Goal: Transaction & Acquisition: Purchase product/service

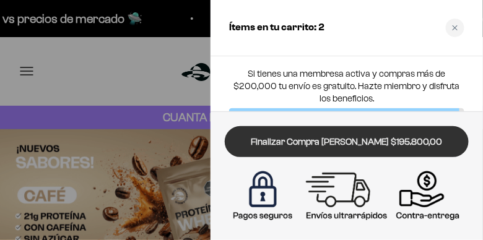
click at [403, 145] on link "Finalizar Compra Segura $195.800,00" at bounding box center [347, 142] width 244 height 32
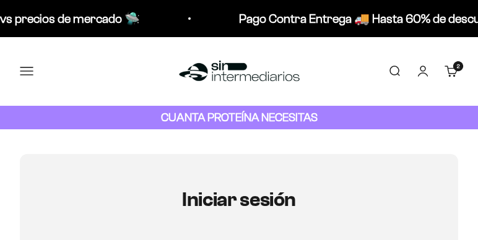
type input "[PERSON_NAME][EMAIL_ADDRESS][PERSON_NAME][DOMAIN_NAME]"
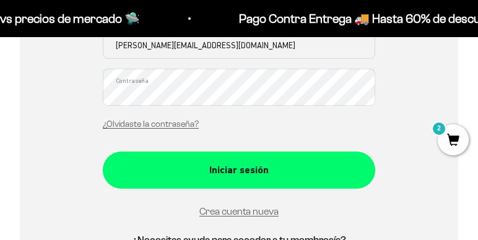
scroll to position [333, 0]
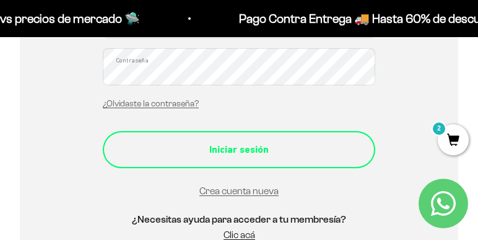
click at [265, 145] on div "Iniciar sesión" at bounding box center [239, 150] width 223 height 16
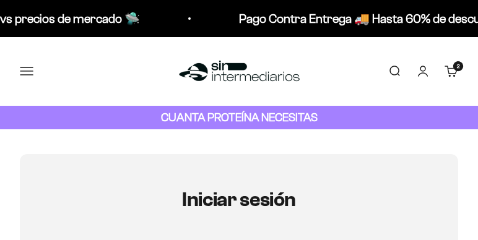
type input "[PERSON_NAME][EMAIL_ADDRESS][DOMAIN_NAME]"
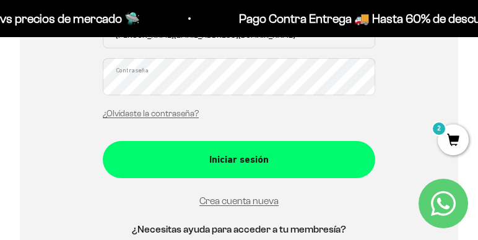
scroll to position [333, 0]
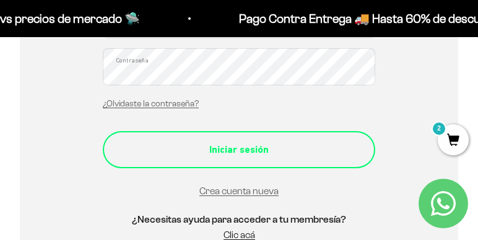
click at [232, 146] on div "Iniciar sesión" at bounding box center [239, 150] width 223 height 16
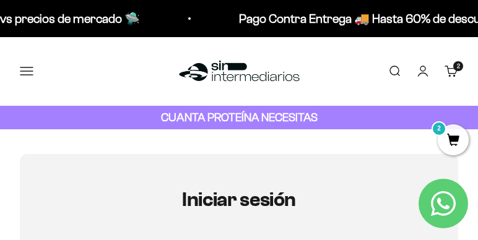
type input "[PERSON_NAME][EMAIL_ADDRESS][DOMAIN_NAME]"
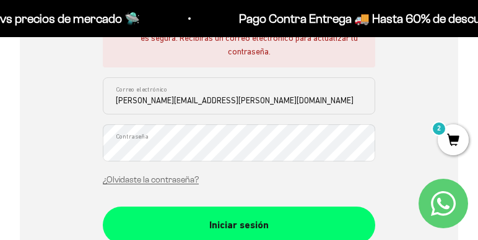
scroll to position [333, 0]
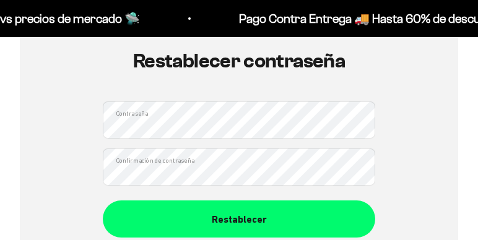
scroll to position [167, 0]
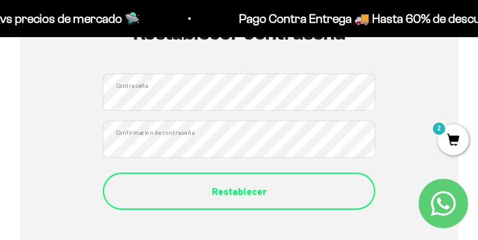
click at [232, 182] on button "Restablecer" at bounding box center [239, 191] width 273 height 37
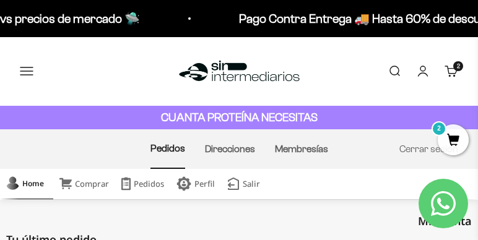
click at [312, 174] on div "Home Comprar Pedidos Perfil Salir" at bounding box center [239, 184] width 478 height 31
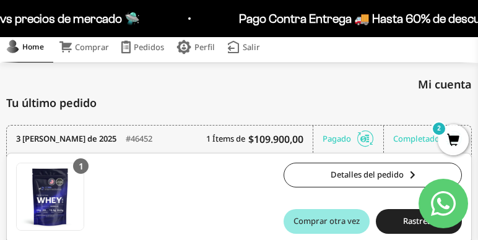
scroll to position [135, 0]
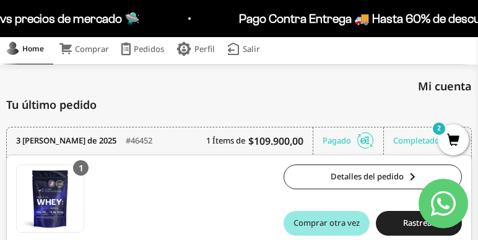
click at [331, 219] on span "Comprar otra vez" at bounding box center [327, 223] width 66 height 8
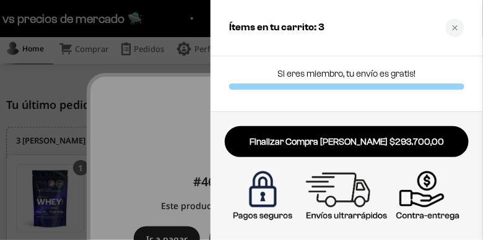
click at [142, 147] on div at bounding box center [241, 120] width 483 height 240
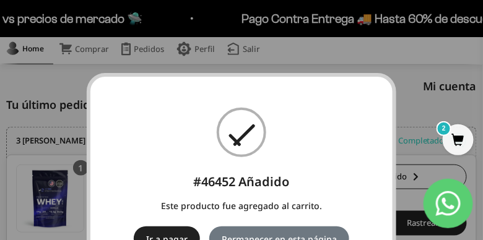
click at [171, 232] on button "Ir a pagar" at bounding box center [167, 239] width 66 height 25
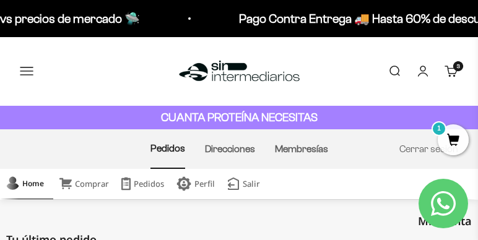
click at [400, 67] on link "Buscar" at bounding box center [395, 71] width 14 height 14
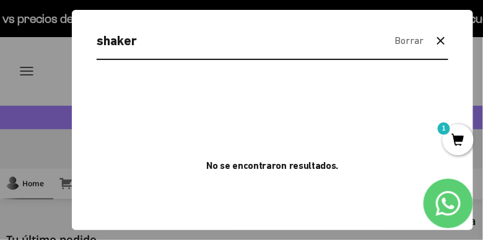
type input "shaker"
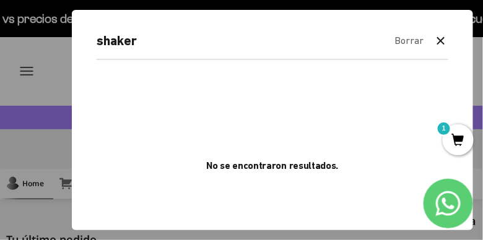
click at [24, 82] on div at bounding box center [241, 120] width 483 height 240
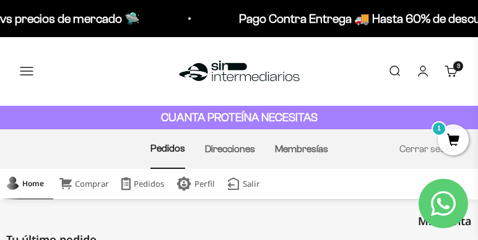
click at [24, 78] on button "Menú" at bounding box center [27, 71] width 14 height 14
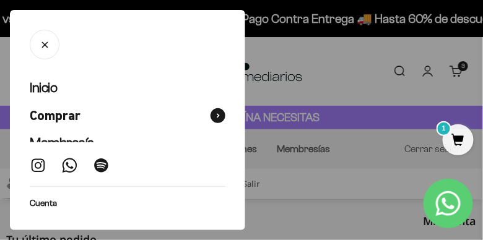
click at [81, 116] on span "Comprar" at bounding box center [55, 116] width 51 height 18
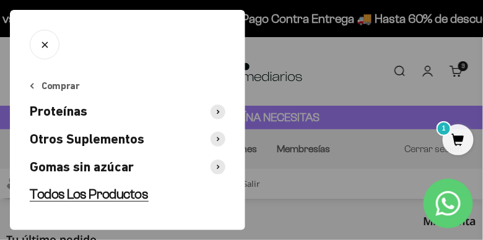
click at [144, 193] on span "Todos Los Productos" at bounding box center [89, 193] width 119 height 15
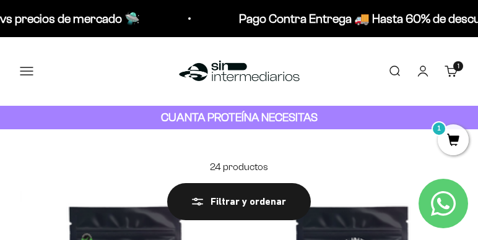
click at [214, 77] on img at bounding box center [239, 71] width 127 height 27
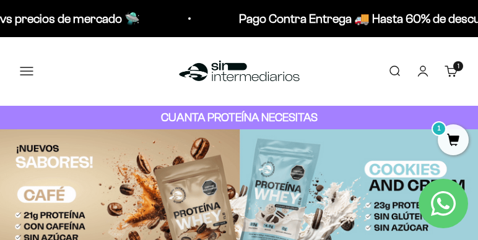
click at [33, 71] on button "Menú" at bounding box center [27, 71] width 14 height 14
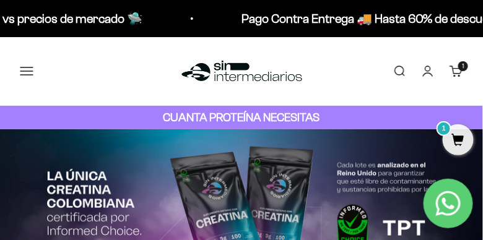
click at [0, 0] on span at bounding box center [0, 0] width 0 height 0
click at [0, 0] on button "Proteínas" at bounding box center [0, 0] width 0 height 0
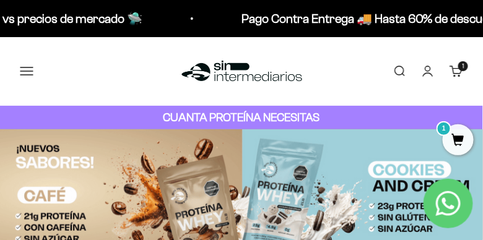
scroll to position [61, 0]
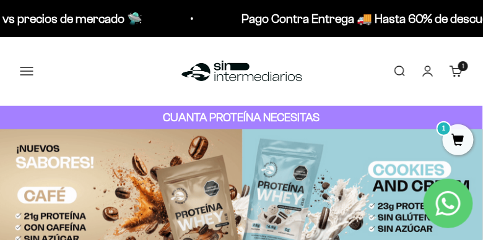
click at [0, 0] on link "Shaker" at bounding box center [0, 0] width 0 height 0
